Goal: Task Accomplishment & Management: Complete application form

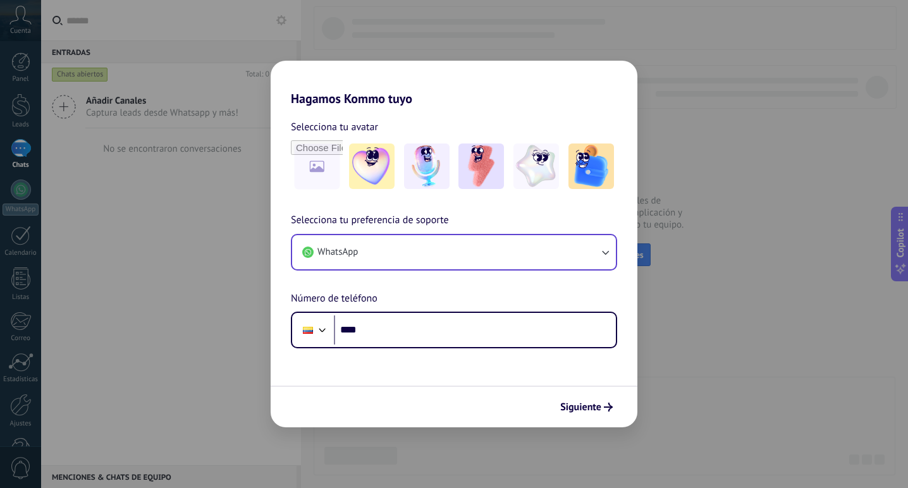
click at [430, 262] on button "WhatsApp" at bounding box center [454, 252] width 324 height 34
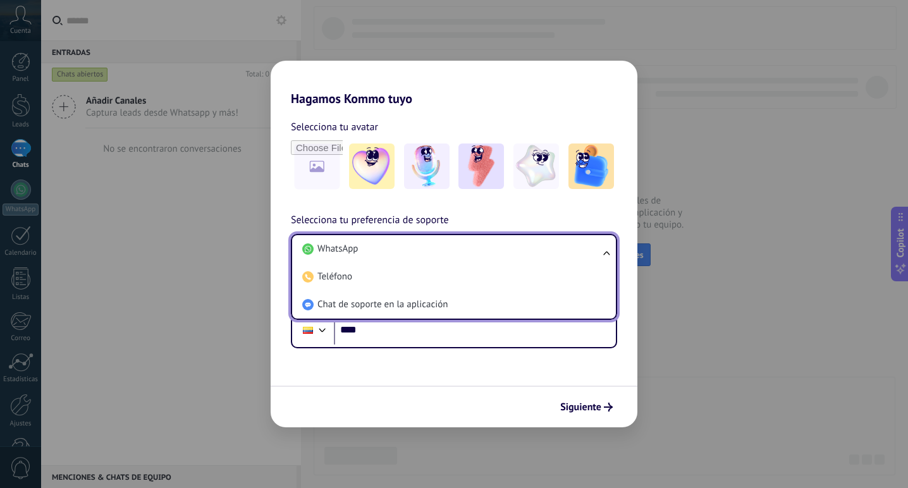
click at [491, 208] on div "Selecciona tu avatar Selecciona tu preferencia de soporte WhatsApp WhatsApp Tel…" at bounding box center [454, 227] width 367 height 242
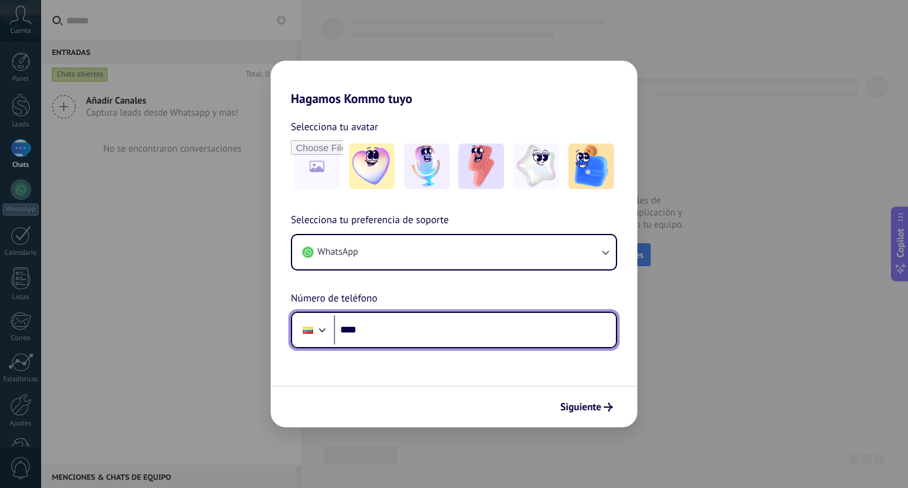
click at [422, 317] on input "****" at bounding box center [475, 330] width 282 height 29
type input "**********"
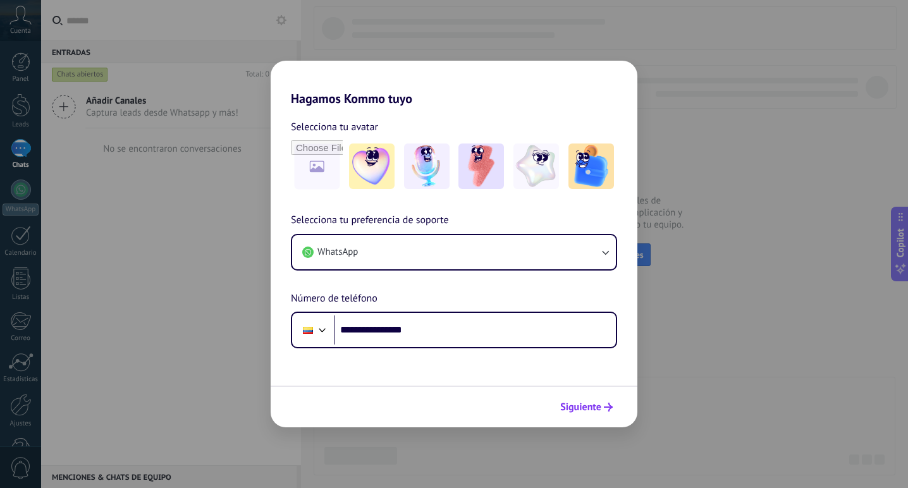
click at [588, 400] on button "Siguiente" at bounding box center [587, 408] width 64 height 22
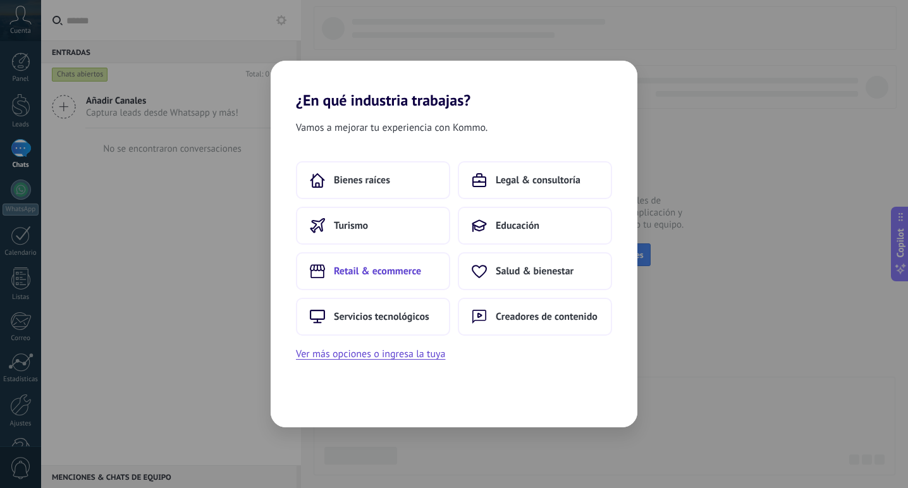
click at [378, 281] on button "Retail & ecommerce" at bounding box center [373, 271] width 154 height 38
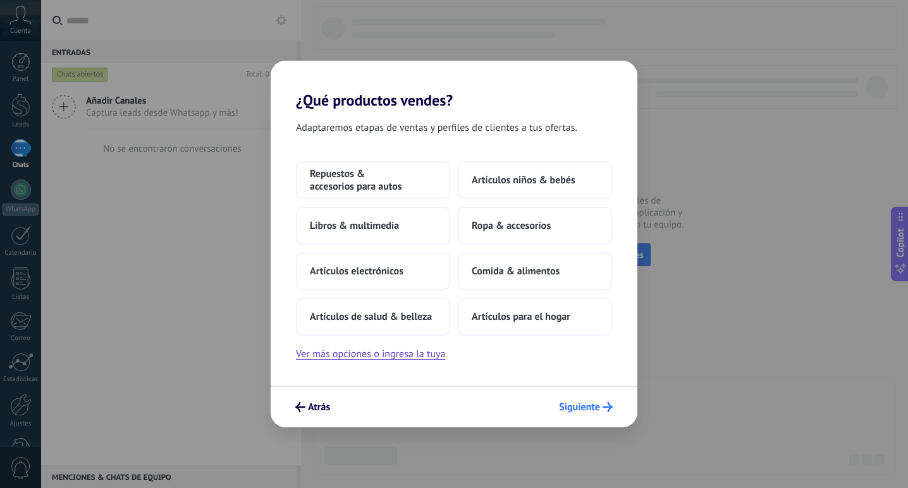
click at [577, 411] on span "Siguiente" at bounding box center [579, 407] width 41 height 9
click at [527, 217] on button "Ropa & accesorios" at bounding box center [535, 226] width 154 height 38
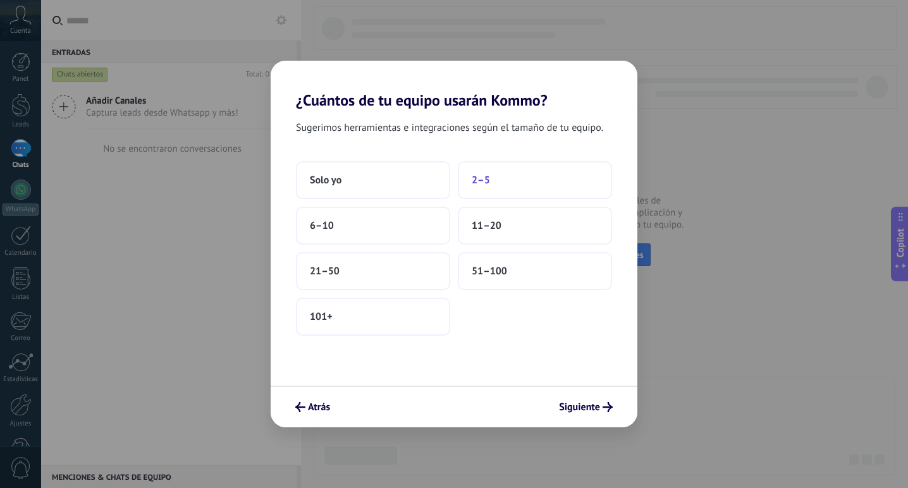
click at [479, 190] on button "2–5" at bounding box center [535, 180] width 154 height 38
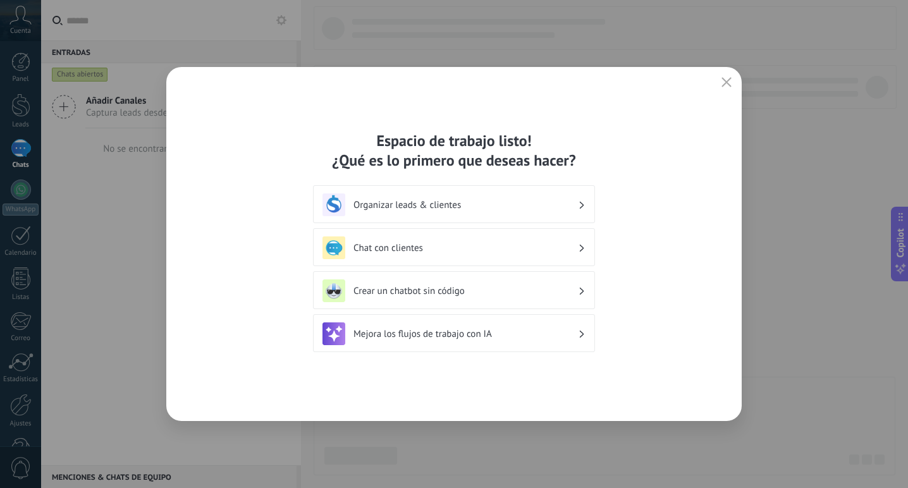
click at [438, 209] on h3 "Organizar leads & clientes" at bounding box center [466, 205] width 225 height 12
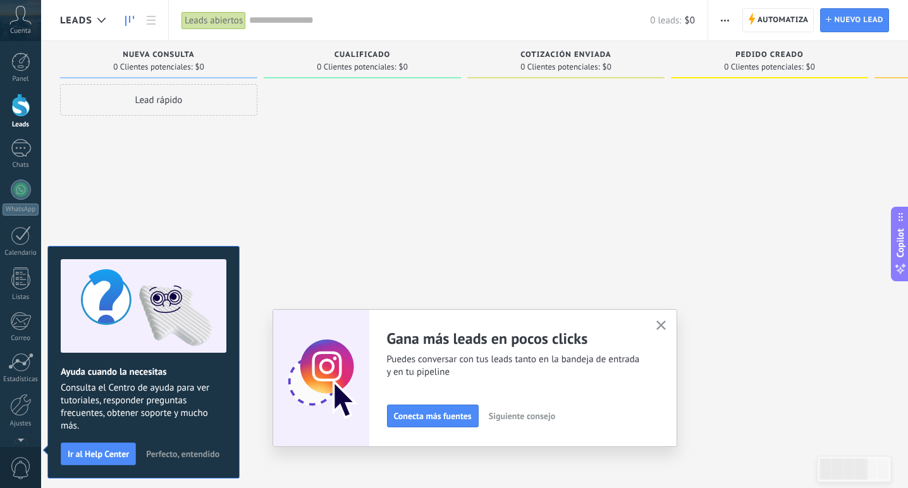
click at [665, 326] on icon "button" at bounding box center [660, 325] width 9 height 9
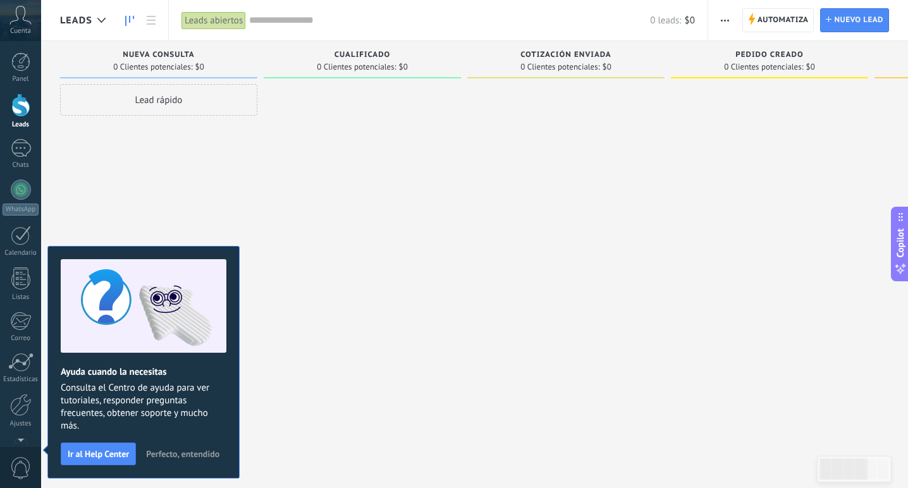
click at [212, 456] on span "Perfecto, entendido" at bounding box center [182, 454] width 73 height 9
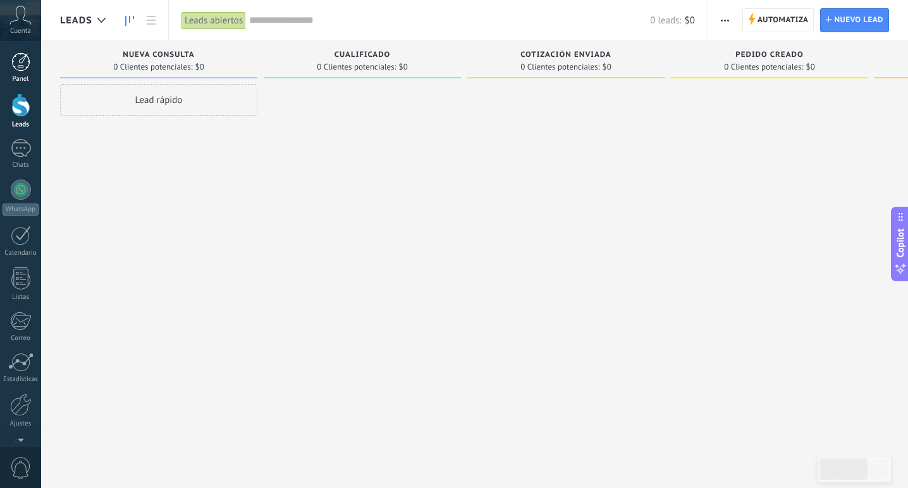
click at [20, 77] on div "Panel" at bounding box center [21, 79] width 37 height 8
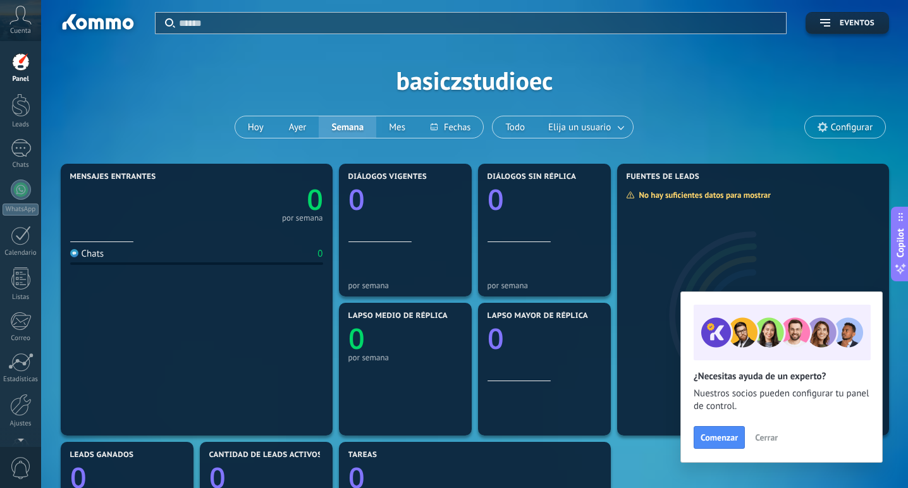
click at [27, 18] on icon at bounding box center [20, 15] width 22 height 19
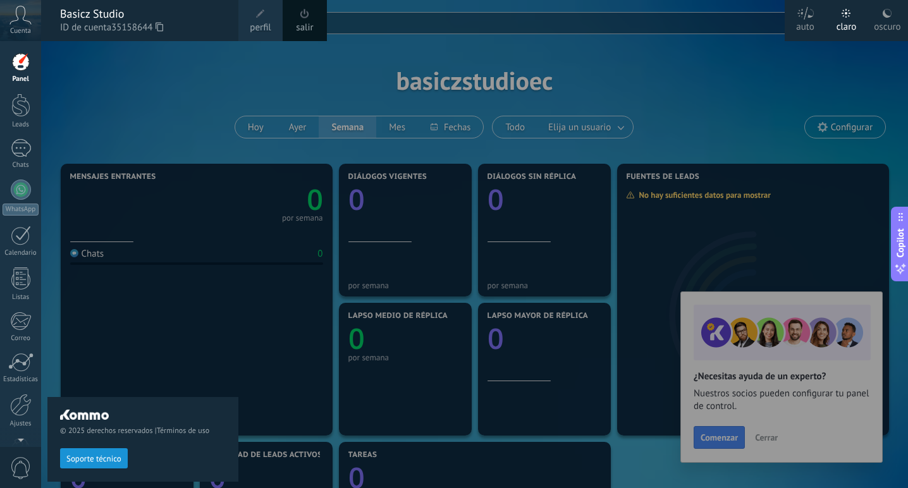
click at [55, 63] on div "© 2025 derechos reservados | Términos de uso Soporte técnico" at bounding box center [142, 264] width 191 height 447
click at [866, 32] on label "claro" at bounding box center [846, 20] width 41 height 41
click at [876, 23] on div "oscuro" at bounding box center [887, 24] width 27 height 33
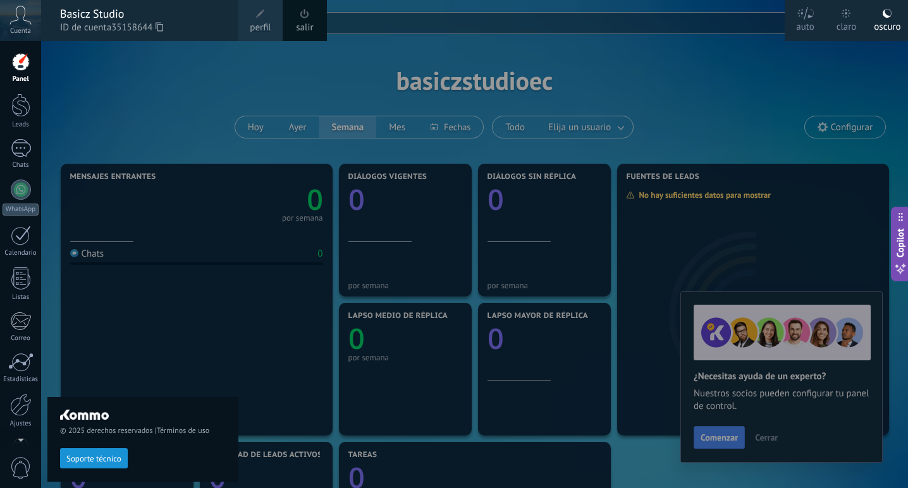
click at [422, 133] on div at bounding box center [495, 244] width 908 height 488
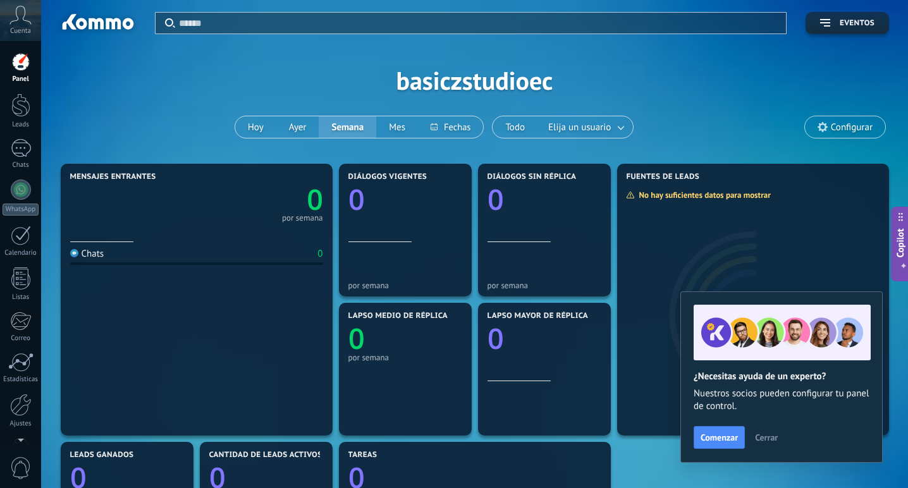
click at [26, 178] on div "Panel Leads Chats WhatsApp Clientes" at bounding box center [20, 268] width 41 height 433
click at [24, 251] on div "Calendario" at bounding box center [21, 253] width 37 height 8
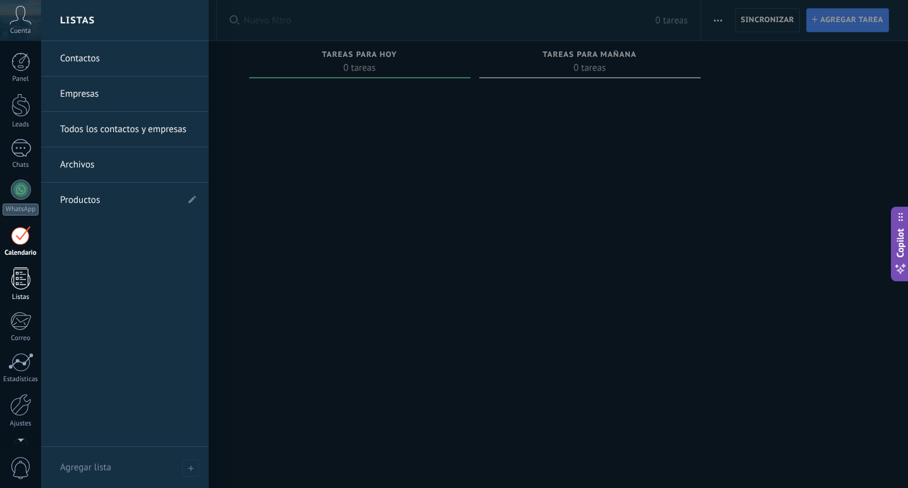
click at [24, 284] on div at bounding box center [20, 279] width 19 height 22
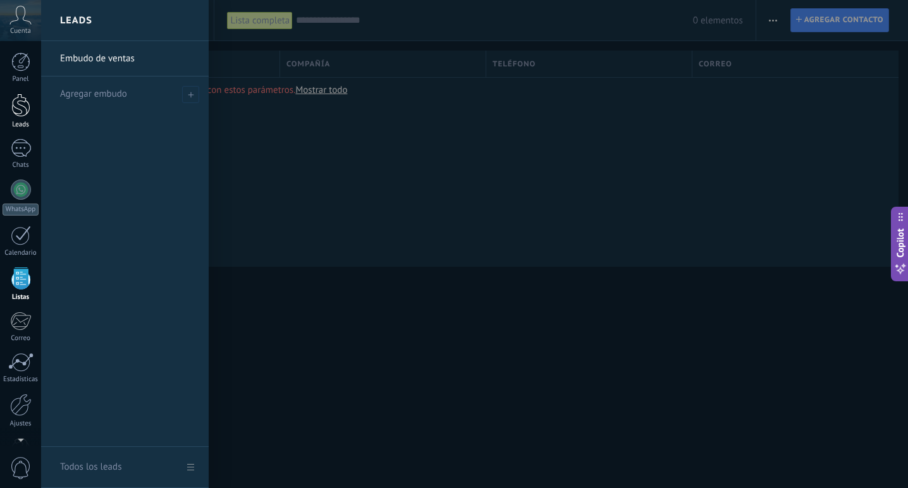
click at [16, 106] on div at bounding box center [20, 105] width 19 height 23
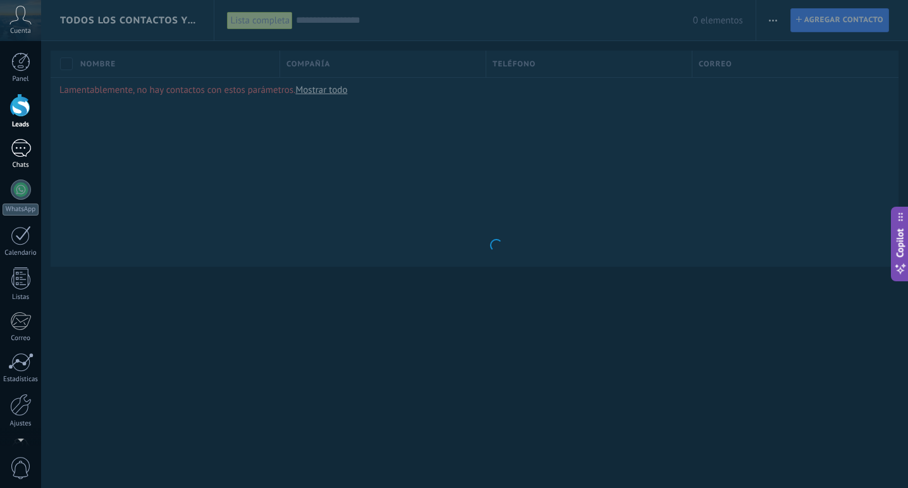
click at [23, 152] on div at bounding box center [21, 148] width 20 height 18
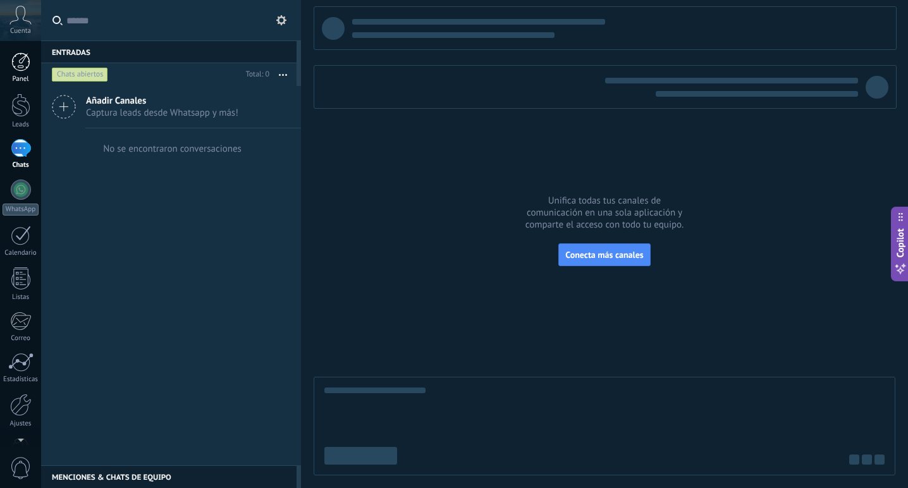
click at [21, 66] on div at bounding box center [20, 61] width 19 height 19
